Goal: Check status: Check status

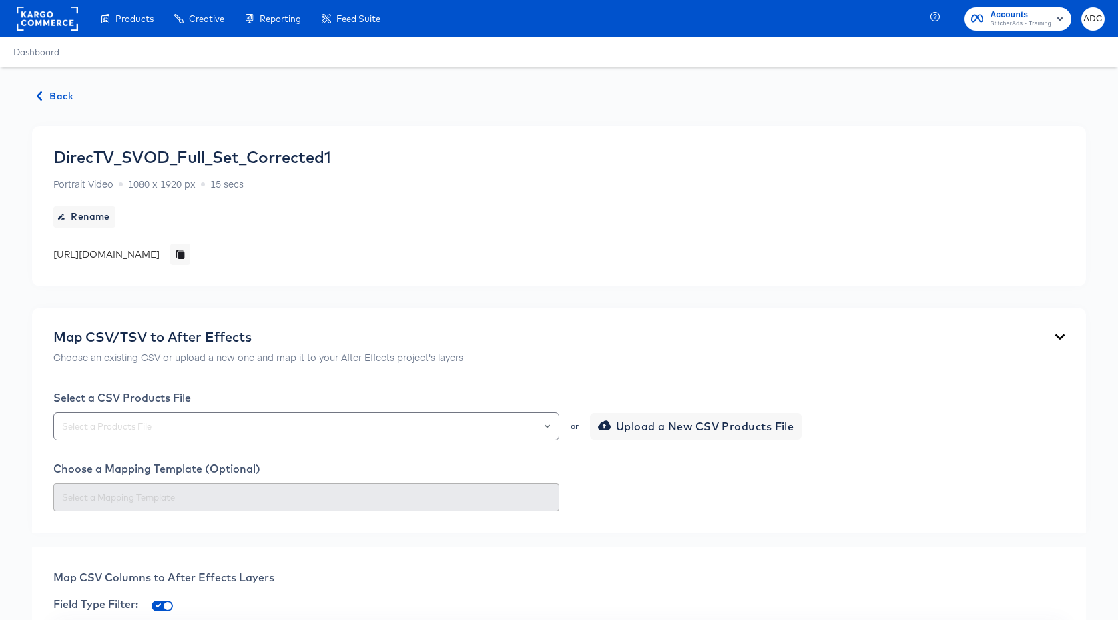
scroll to position [3212, 0]
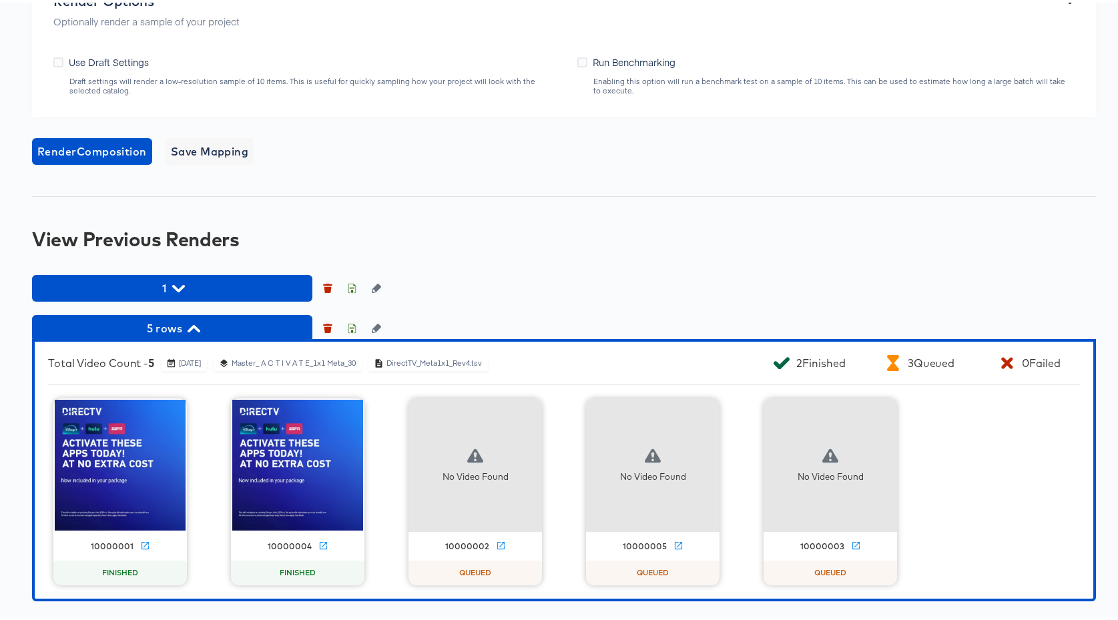
click at [356, 362] on div "Master_ A C T I V A T E_1x1 Meta_30" at bounding box center [293, 361] width 125 height 10
drag, startPoint x: 289, startPoint y: 360, endPoint x: 416, endPoint y: 363, distance: 127.5
click at [416, 363] on div "Total Video Count - 5 September 23rd 2025 Master_ A C T I V A T E_1x1 Meta_30 D…" at bounding box center [387, 360] width 678 height 16
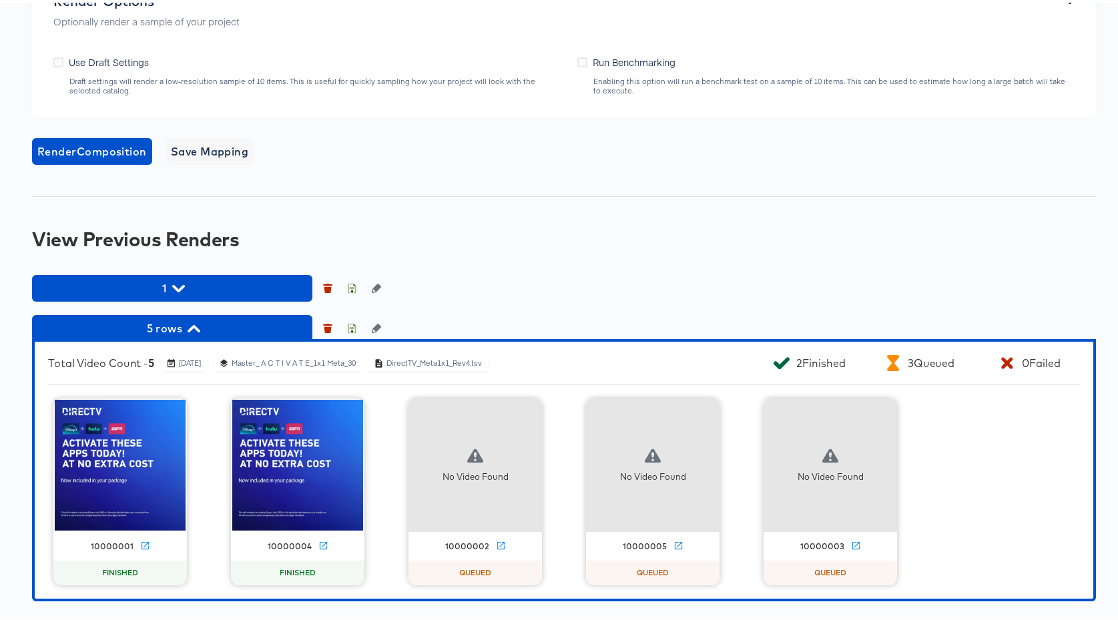
click at [356, 361] on div "Master_ A C T I V A T E_1x1 Meta_30" at bounding box center [293, 361] width 125 height 10
click at [356, 360] on div "Master_ A C T I V A T E_1x1 Meta_30" at bounding box center [293, 361] width 125 height 10
